Goal: Task Accomplishment & Management: Use online tool/utility

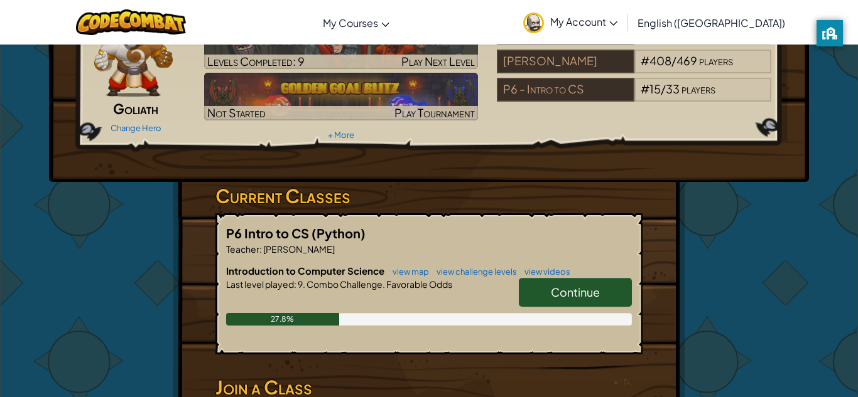
scroll to position [77, 0]
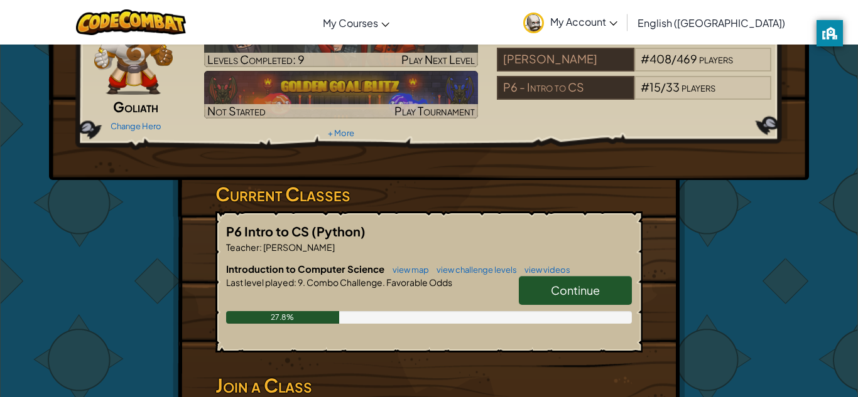
click at [532, 285] on link "Continue" at bounding box center [575, 290] width 113 height 29
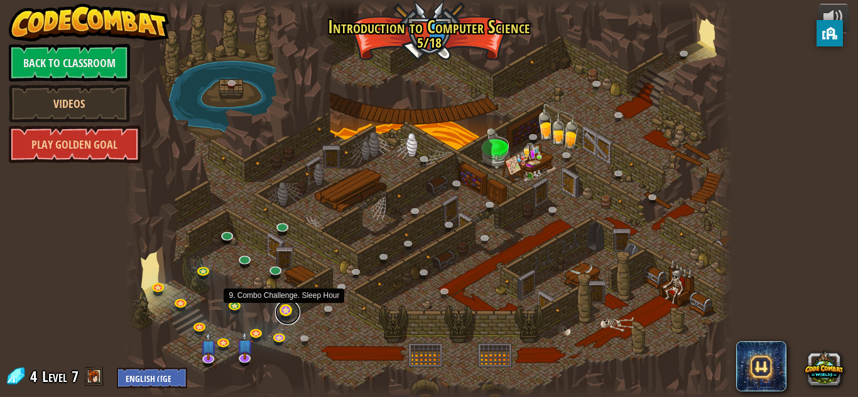
click at [286, 303] on link at bounding box center [287, 312] width 25 height 25
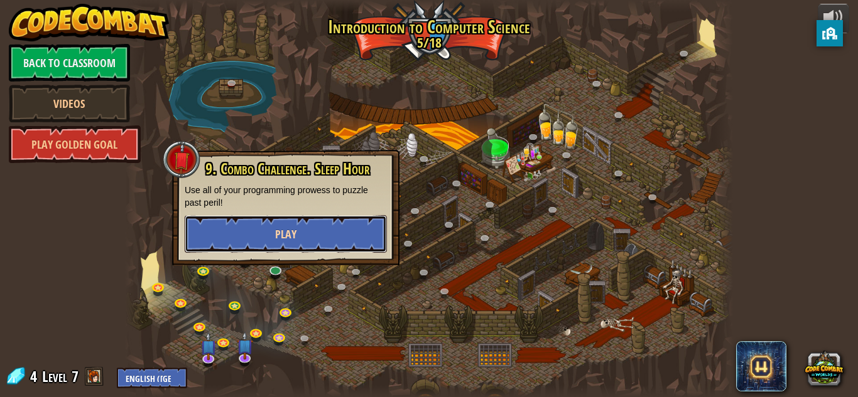
click at [286, 235] on span "Play" at bounding box center [285, 235] width 21 height 16
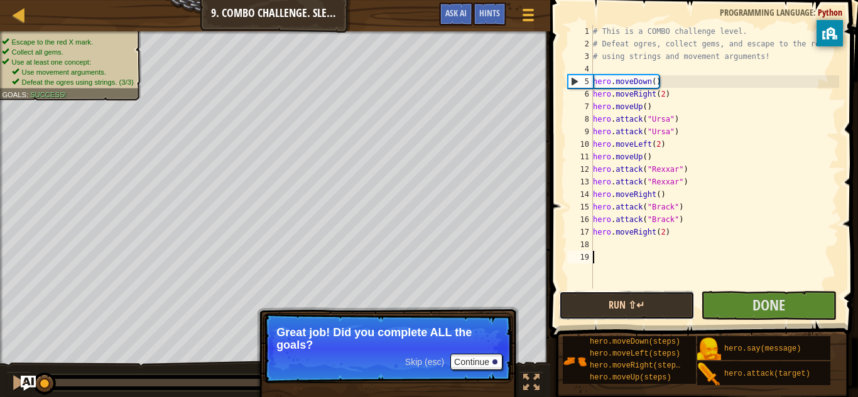
click at [636, 316] on button "Run ⇧↵" at bounding box center [627, 305] width 136 height 29
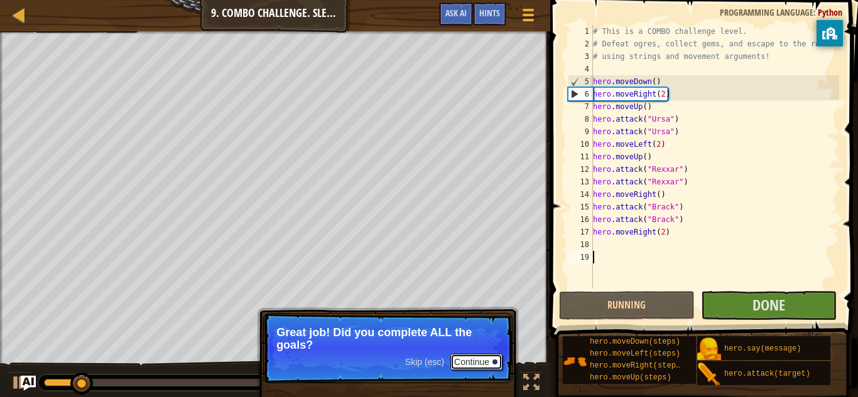
click at [476, 366] on button "Continue" at bounding box center [476, 362] width 52 height 16
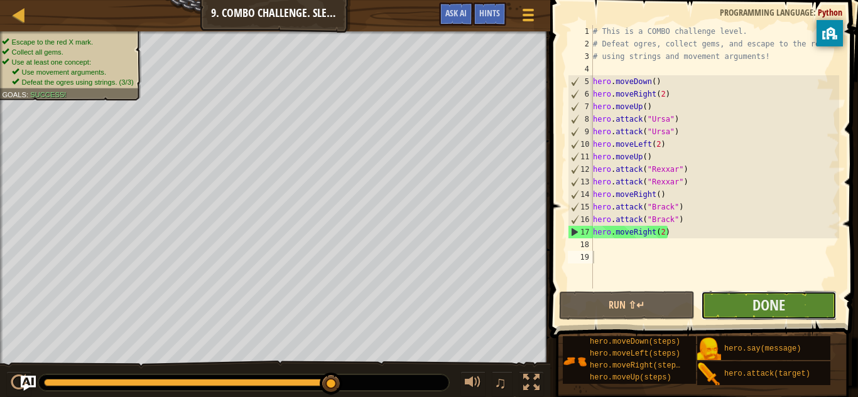
click at [709, 309] on button "Done" at bounding box center [769, 305] width 136 height 29
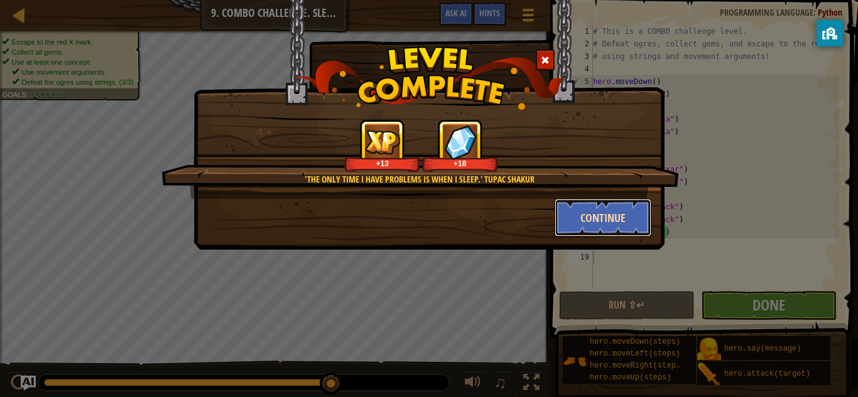
click at [574, 227] on button "Continue" at bounding box center [602, 218] width 97 height 38
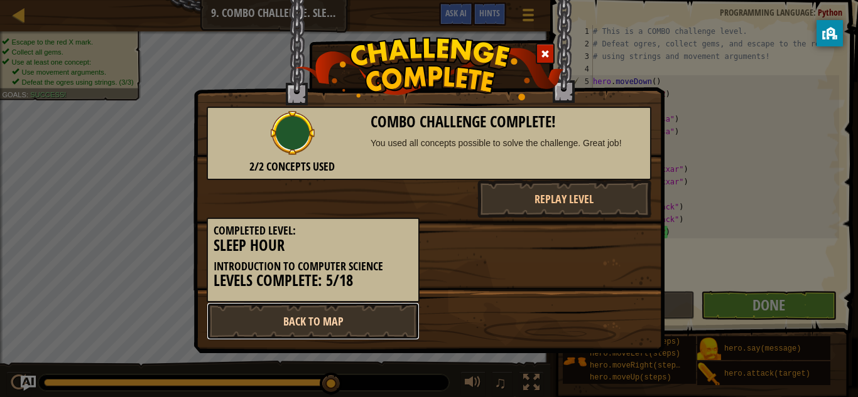
click at [309, 333] on link "Back to Map" at bounding box center [313, 322] width 213 height 38
